Goal: Check status: Check status

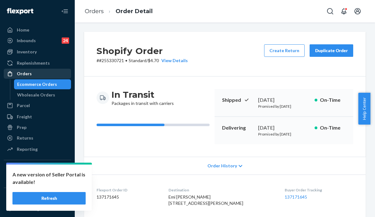
scroll to position [125, 0]
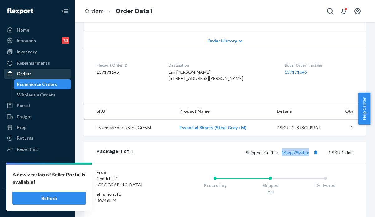
click at [27, 74] on div "Orders" at bounding box center [24, 73] width 15 height 6
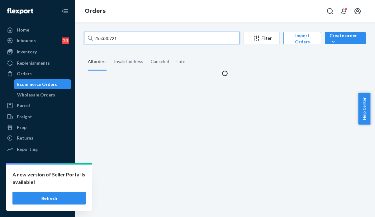
drag, startPoint x: 125, startPoint y: 37, endPoint x: 86, endPoint y: 34, distance: 38.8
click at [86, 34] on input "255330721" at bounding box center [162, 38] width 156 height 12
paste input "2"
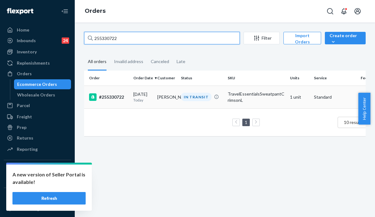
type input "255330722"
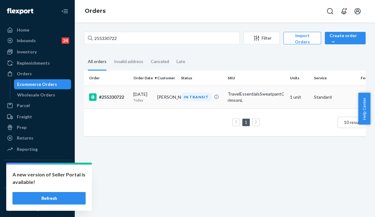
click at [139, 100] on p "Today" at bounding box center [142, 99] width 19 height 5
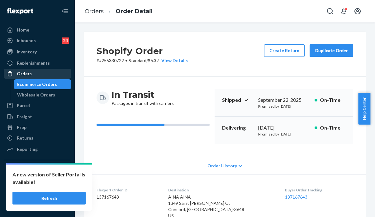
click at [33, 77] on div "Orders" at bounding box center [37, 73] width 66 height 9
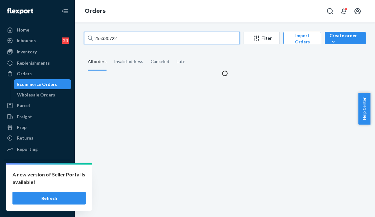
drag, startPoint x: 129, startPoint y: 40, endPoint x: 79, endPoint y: 32, distance: 49.8
click at [79, 32] on div "255330722 Filter Import Orders Create order Ecommerce order Removal order All o…" at bounding box center [224, 54] width 291 height 45
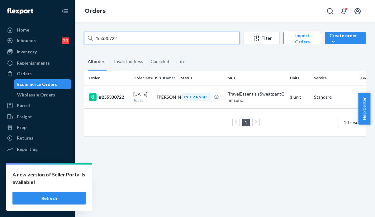
paste input "665"
drag, startPoint x: 128, startPoint y: 36, endPoint x: 87, endPoint y: 36, distance: 40.5
click at [87, 36] on input "255330665" at bounding box center [162, 38] width 156 height 12
paste input "004912"
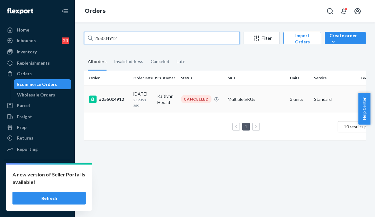
type input "255004912"
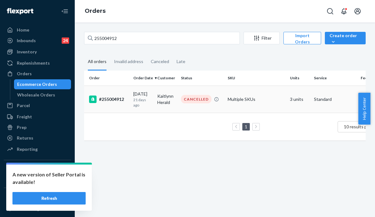
click at [168, 98] on td "Kaitlynn Herald" at bounding box center [167, 98] width 24 height 27
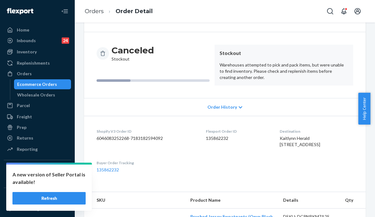
scroll to position [23, 0]
